Goal: Task Accomplishment & Management: Complete application form

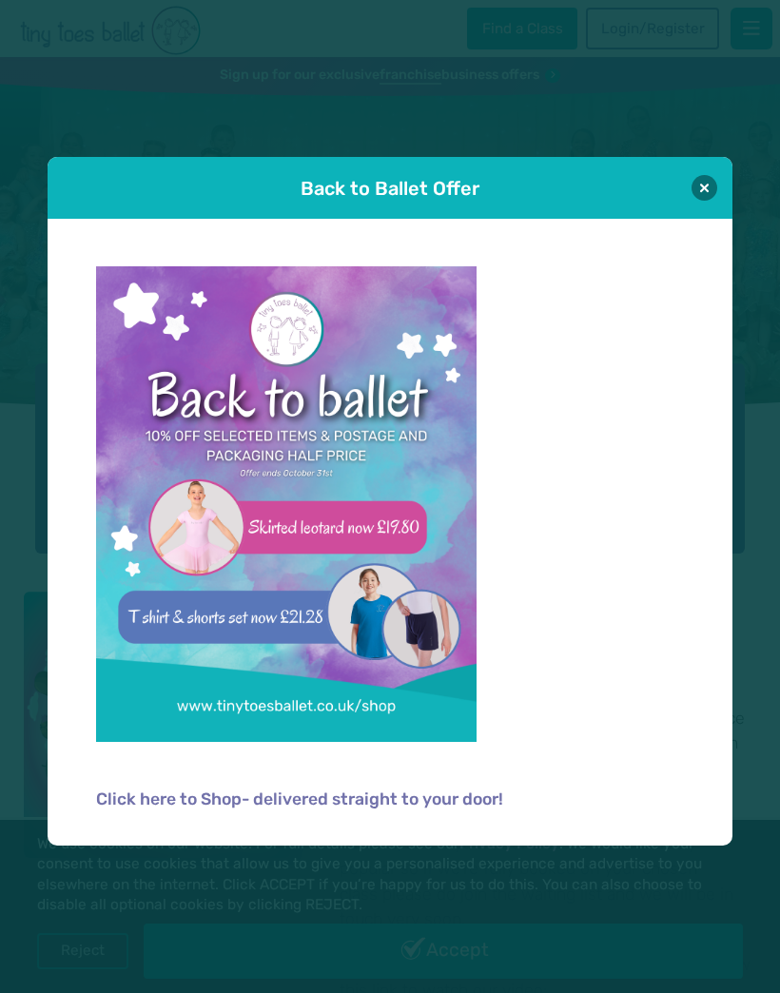
click at [698, 183] on button at bounding box center [704, 188] width 26 height 26
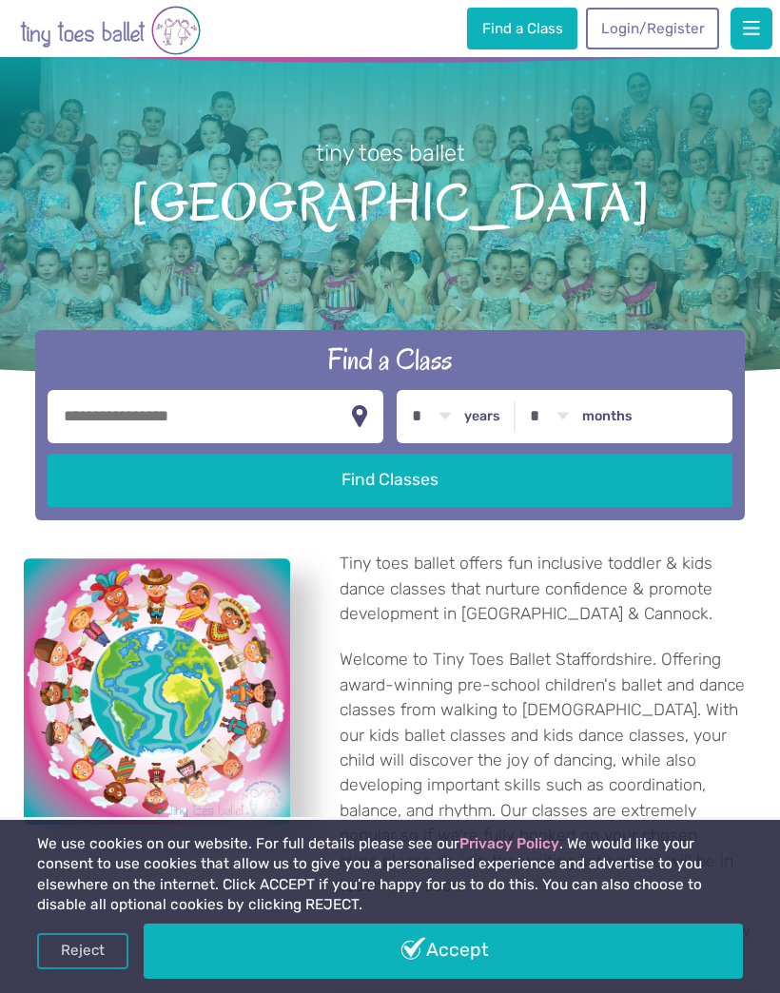
scroll to position [35, 0]
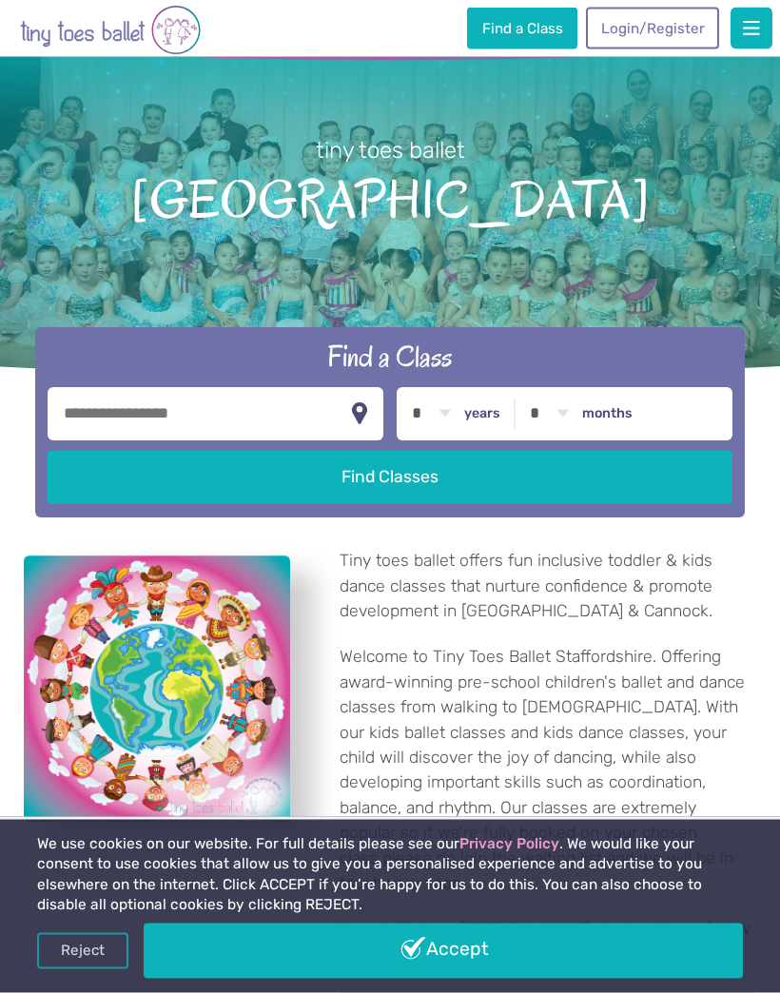
click at [207, 418] on input "text" at bounding box center [216, 414] width 336 height 53
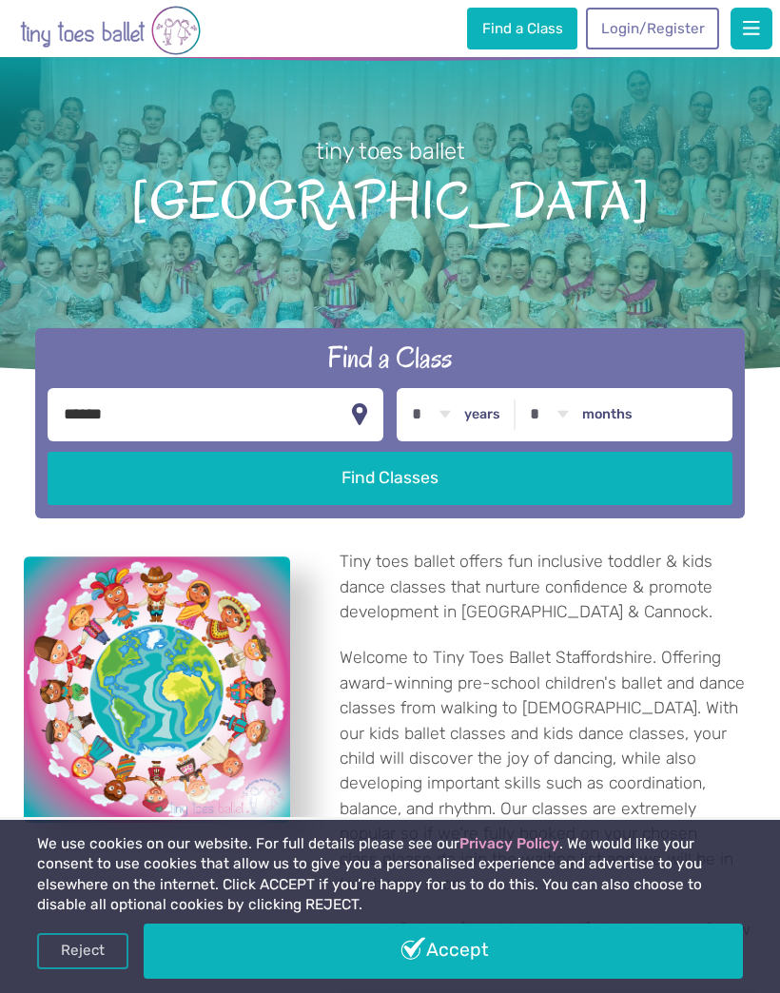
type input "******"
click at [474, 423] on label "years" at bounding box center [482, 414] width 36 height 17
click at [460, 429] on select "* * * * * * * * * * ** ** **" at bounding box center [430, 414] width 59 height 53
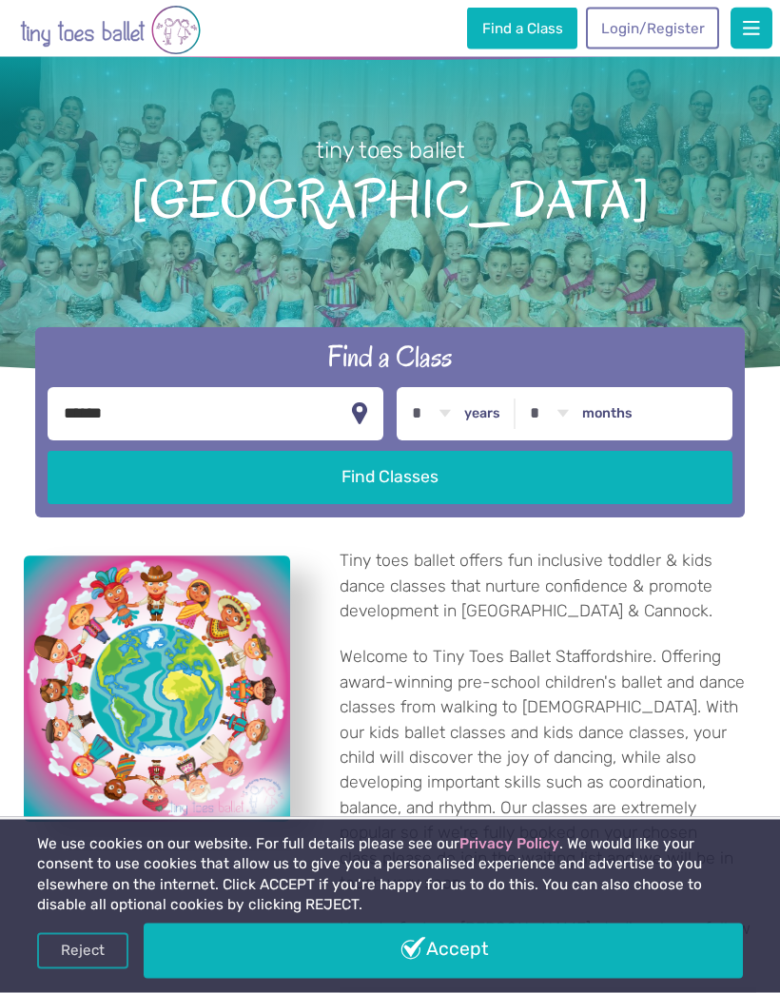
select select "*"
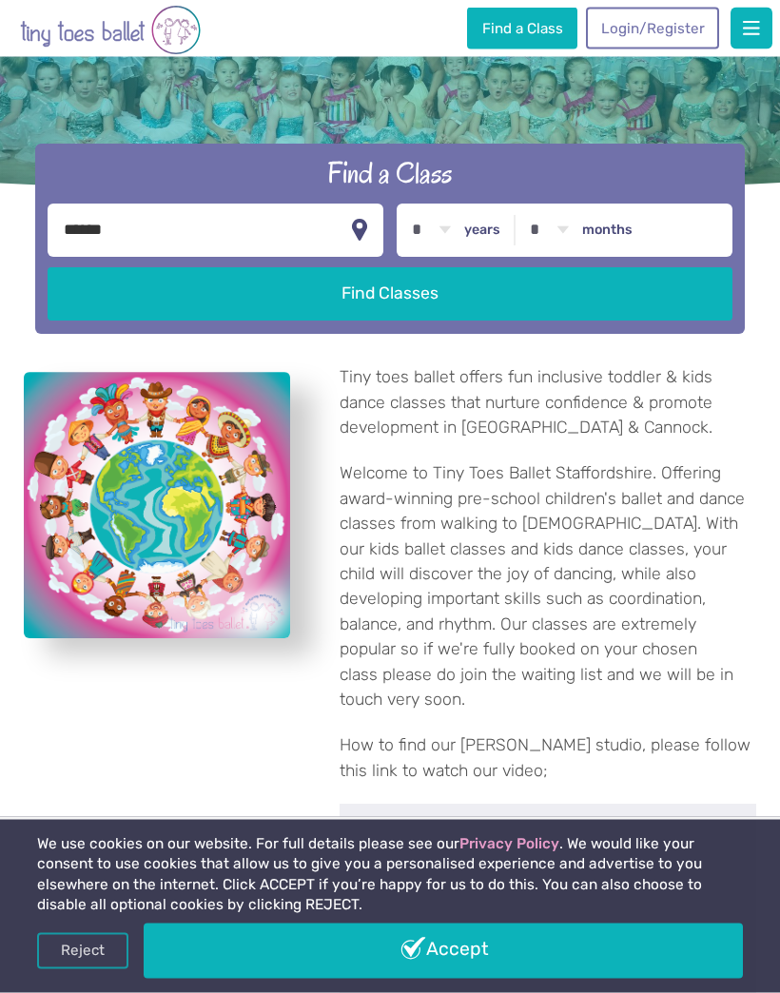
scroll to position [220, 0]
click at [626, 308] on button "Find Classes" at bounding box center [391, 293] width 686 height 53
click at [418, 267] on button "Find Classes" at bounding box center [391, 293] width 686 height 53
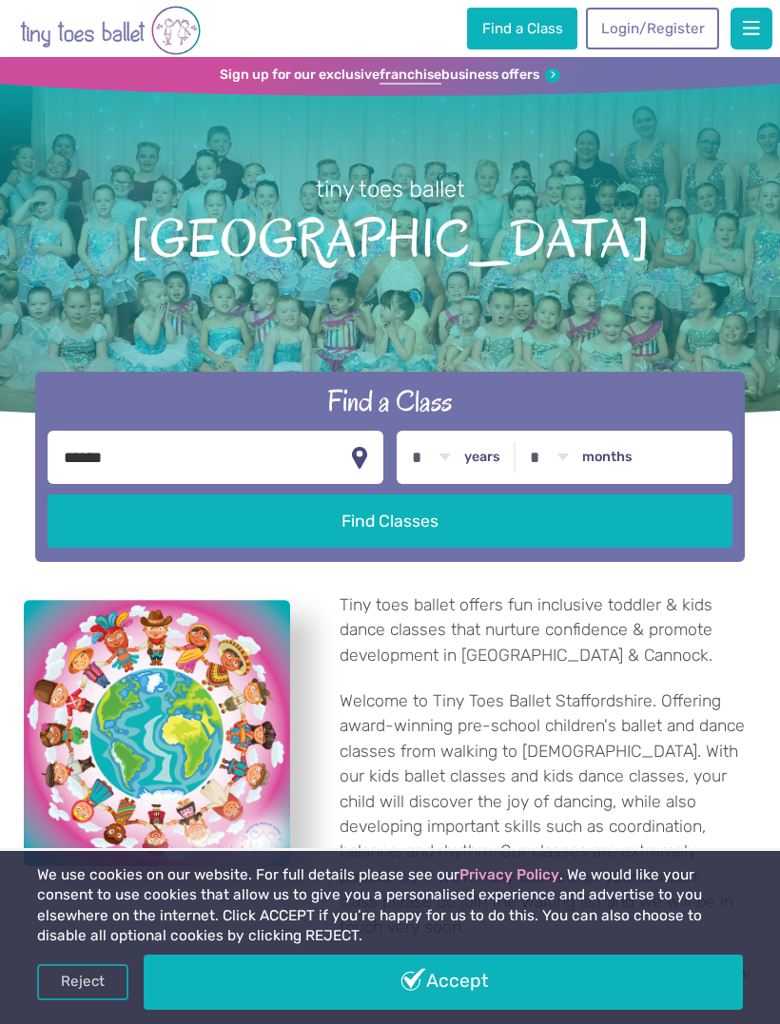
select select "*"
